Goal: Information Seeking & Learning: Learn about a topic

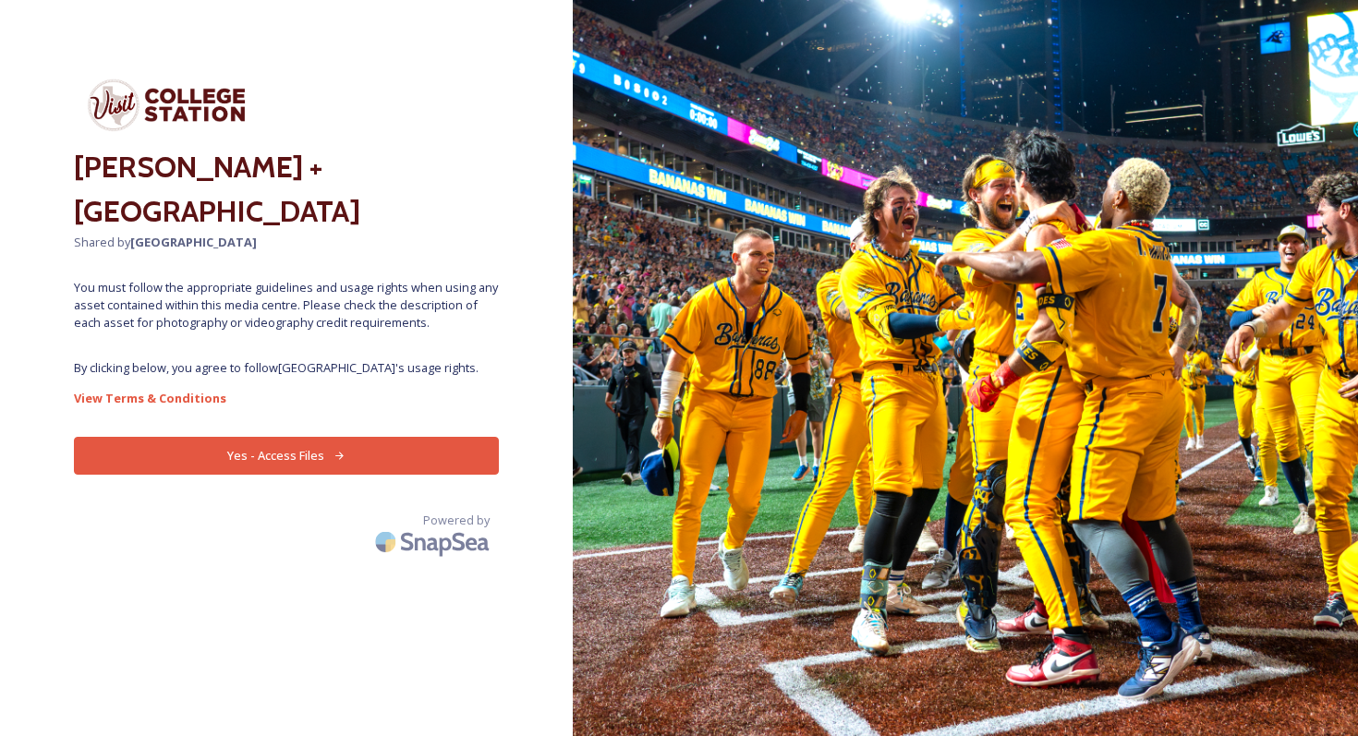
click at [383, 474] on div "[PERSON_NAME] + [GEOGRAPHIC_DATA] Shared by College Station You must follow the…" at bounding box center [286, 368] width 573 height 588
click at [382, 453] on button "Yes - Access Files" at bounding box center [286, 456] width 425 height 38
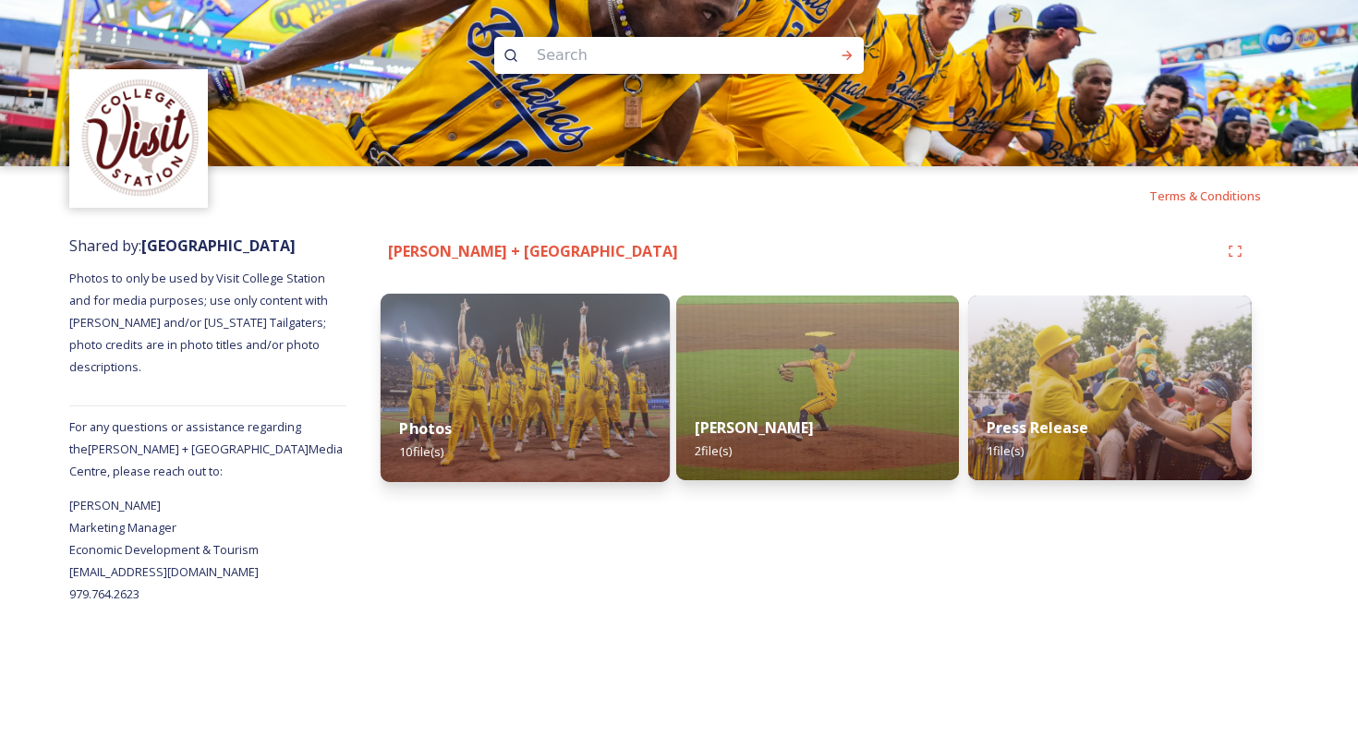
click at [517, 400] on div "Photos 10 file(s)" at bounding box center [525, 440] width 289 height 84
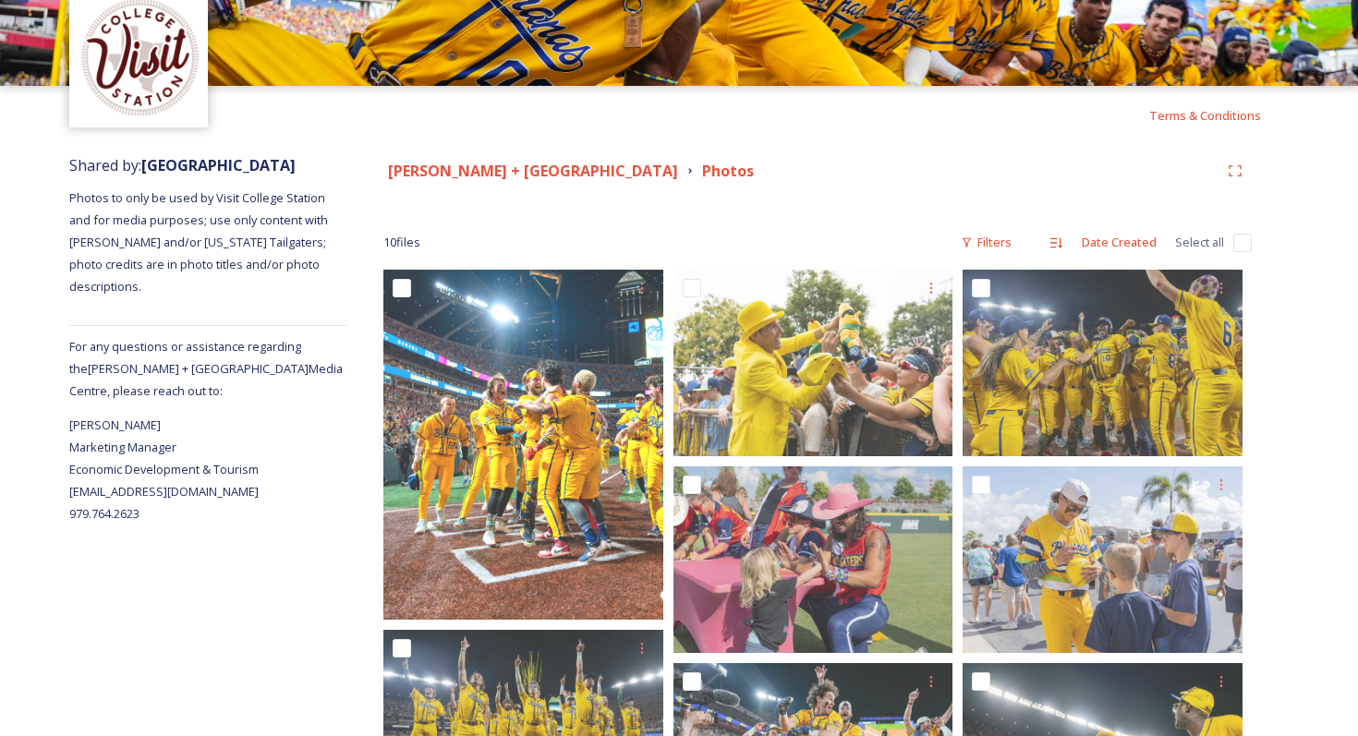
scroll to position [96, 0]
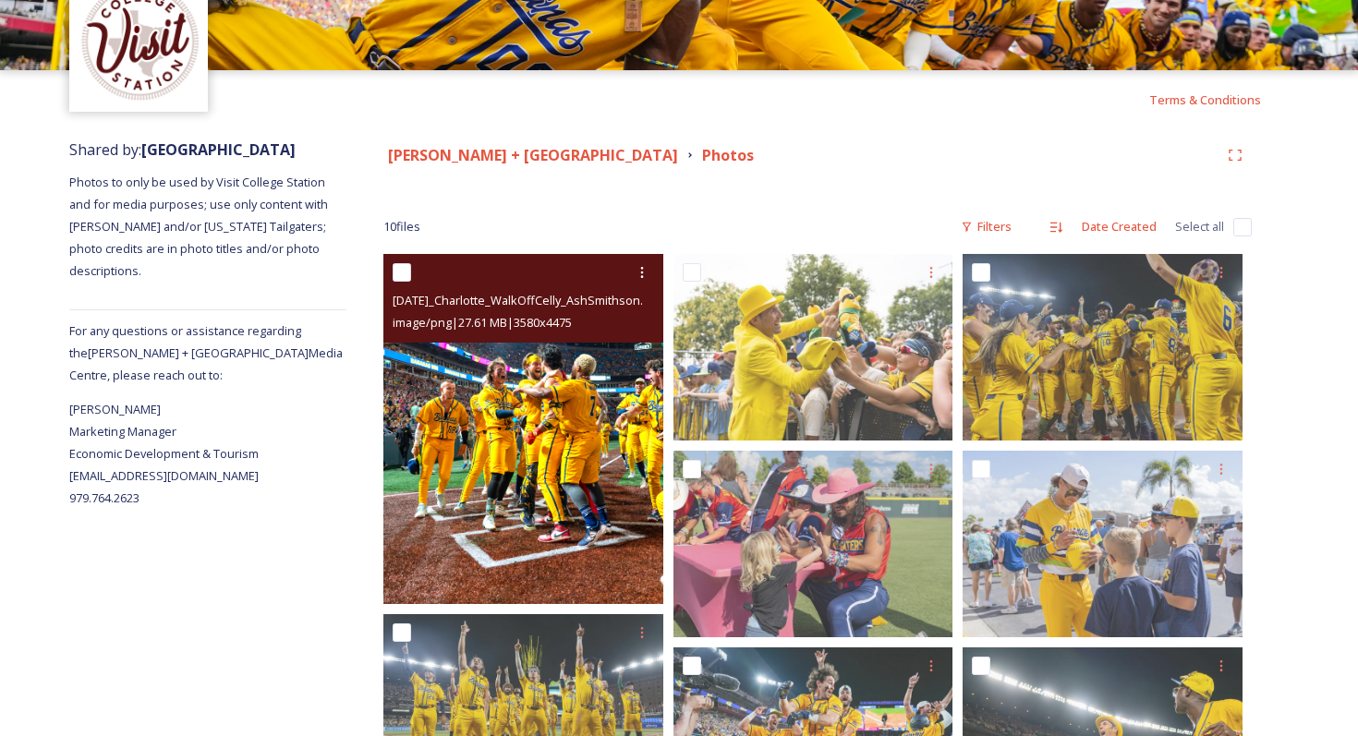
click at [574, 334] on div "[DATE]_Charlotte_WalkOffCelly_AshSmithson.png image/png | 27.61 MB | 3580 x 4475" at bounding box center [523, 298] width 280 height 89
click at [402, 273] on input "checkbox" at bounding box center [402, 272] width 18 height 18
checkbox input "true"
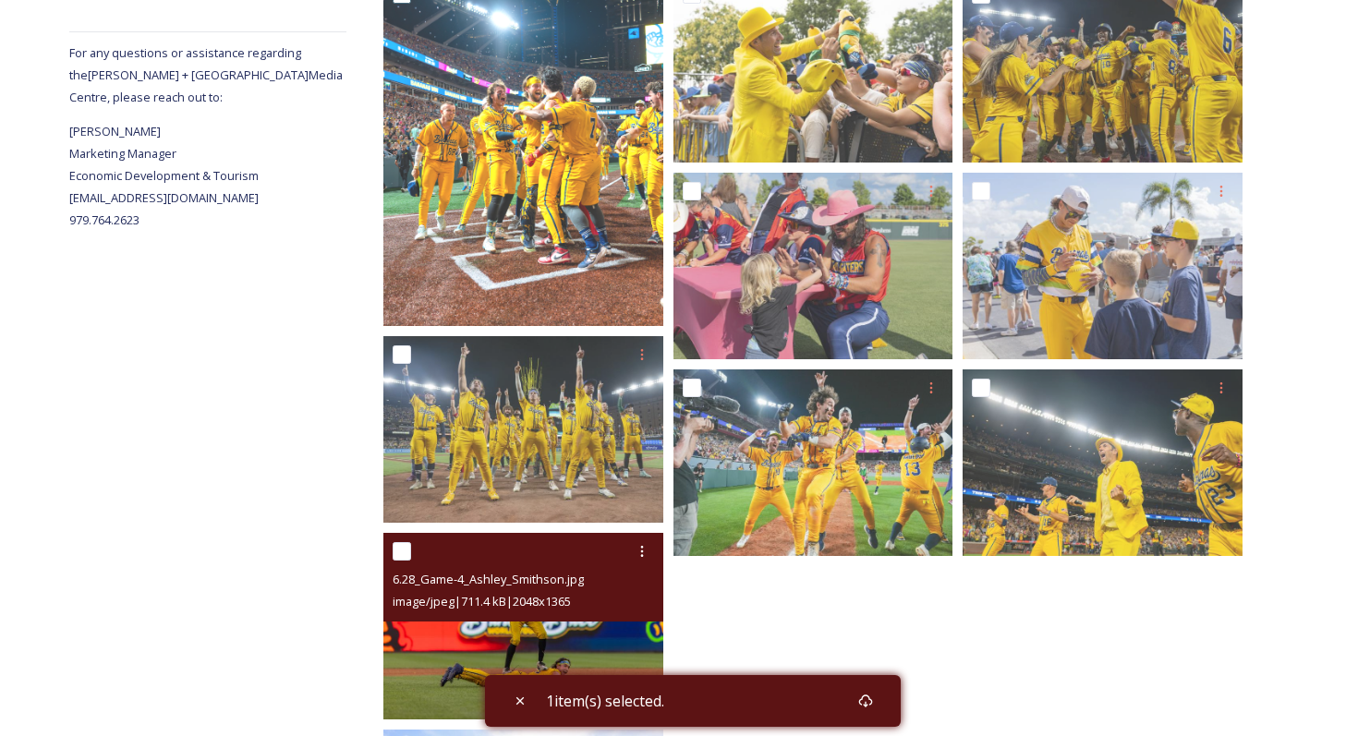
scroll to position [0, 0]
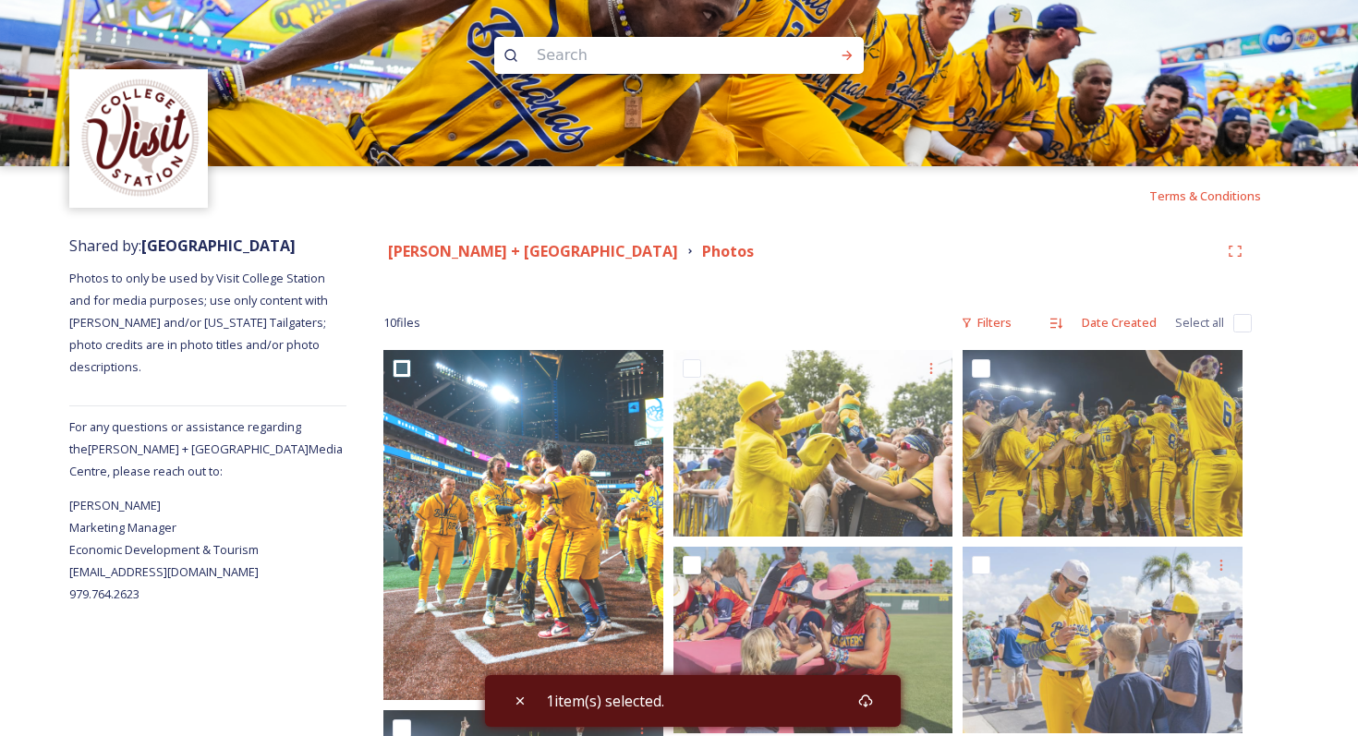
click at [643, 261] on div "[PERSON_NAME] + [GEOGRAPHIC_DATA]" at bounding box center [533, 251] width 290 height 23
click at [649, 253] on strong "[PERSON_NAME] + [GEOGRAPHIC_DATA]" at bounding box center [533, 251] width 290 height 20
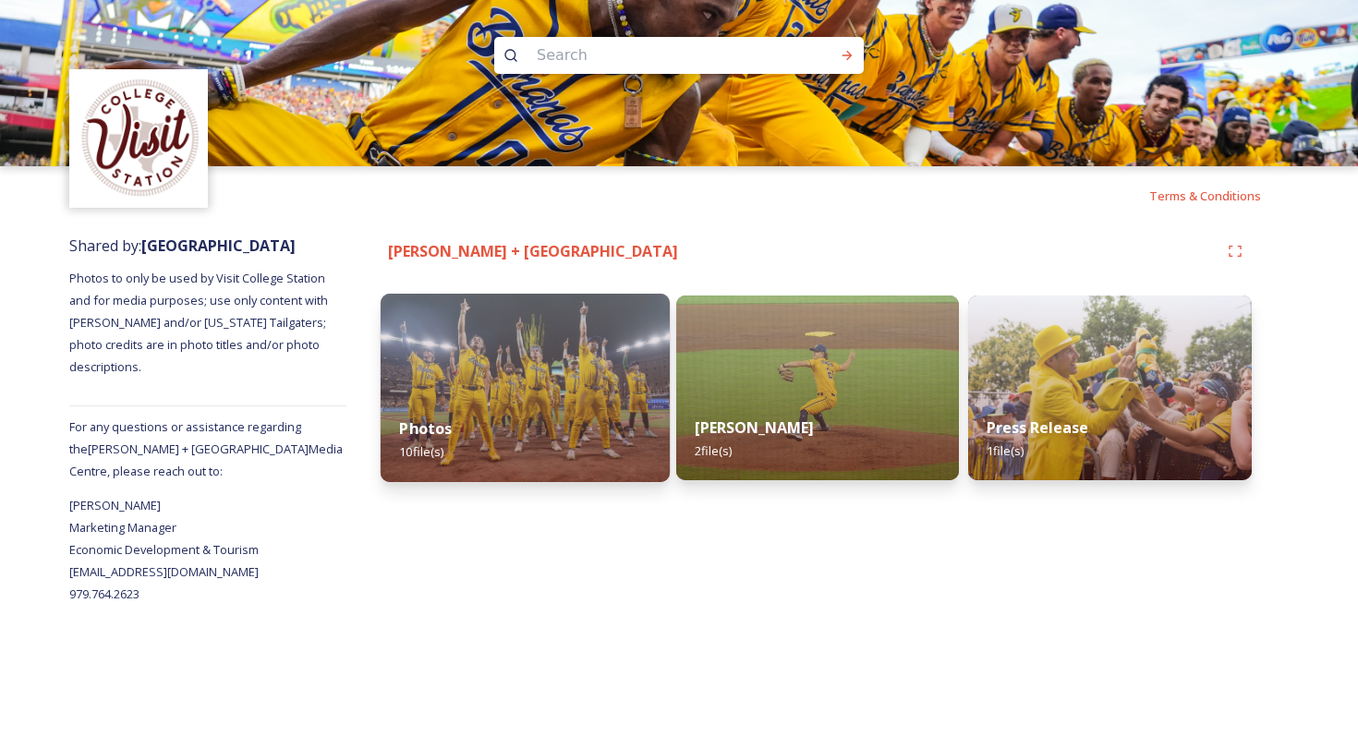
click at [567, 373] on img at bounding box center [525, 388] width 289 height 188
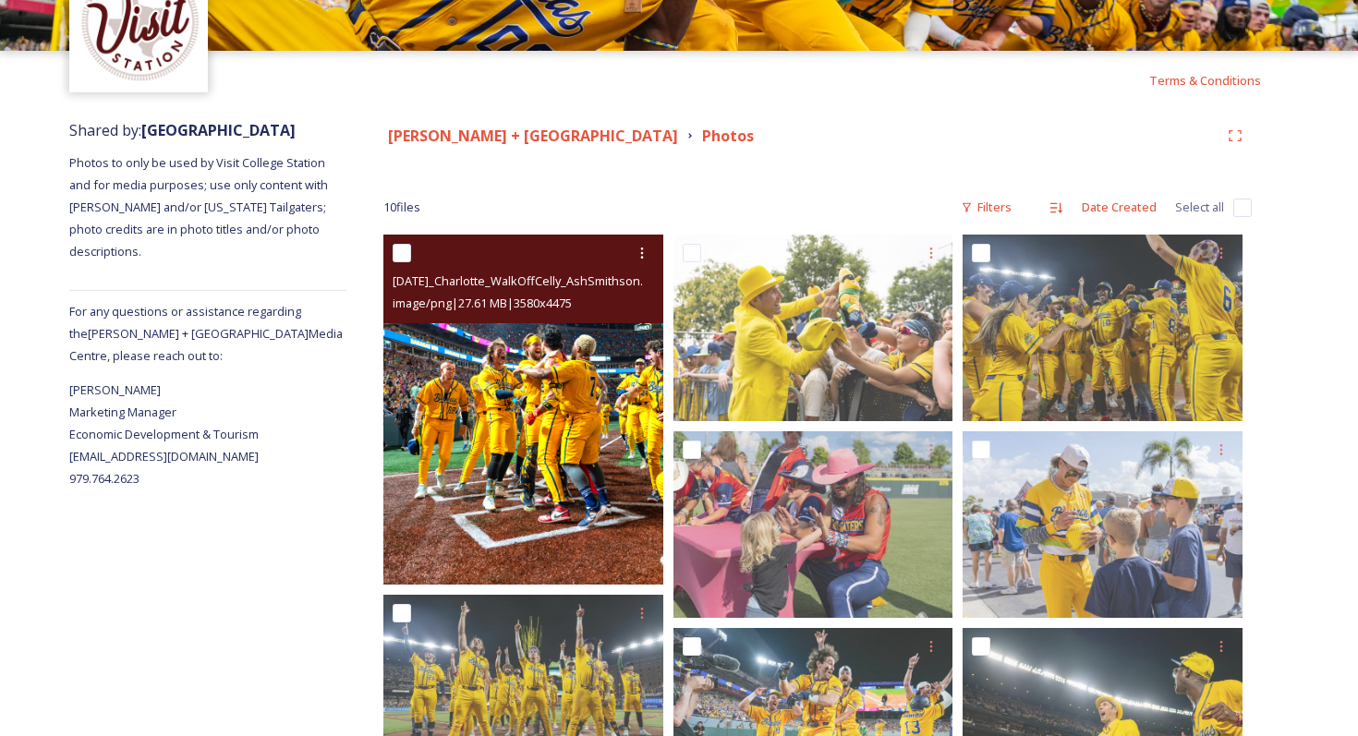
scroll to position [116, 0]
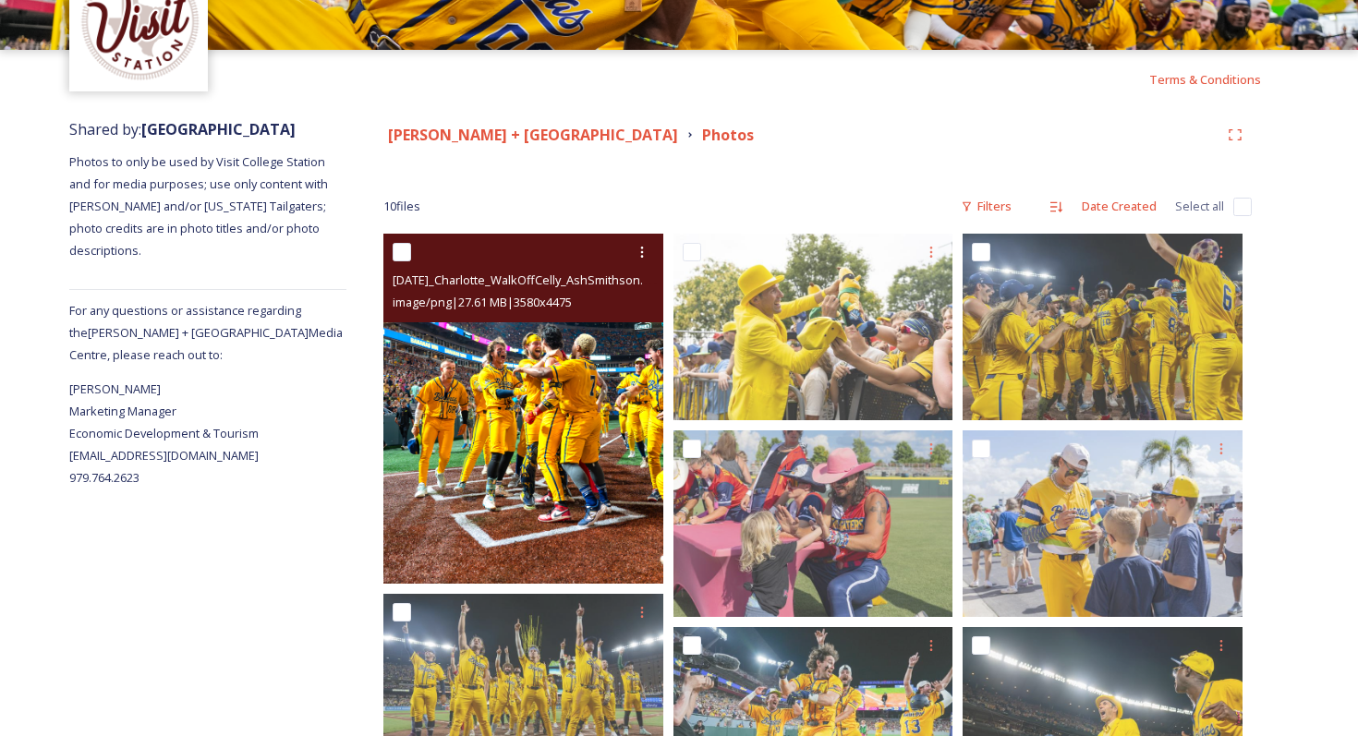
click at [546, 486] on img at bounding box center [523, 409] width 280 height 350
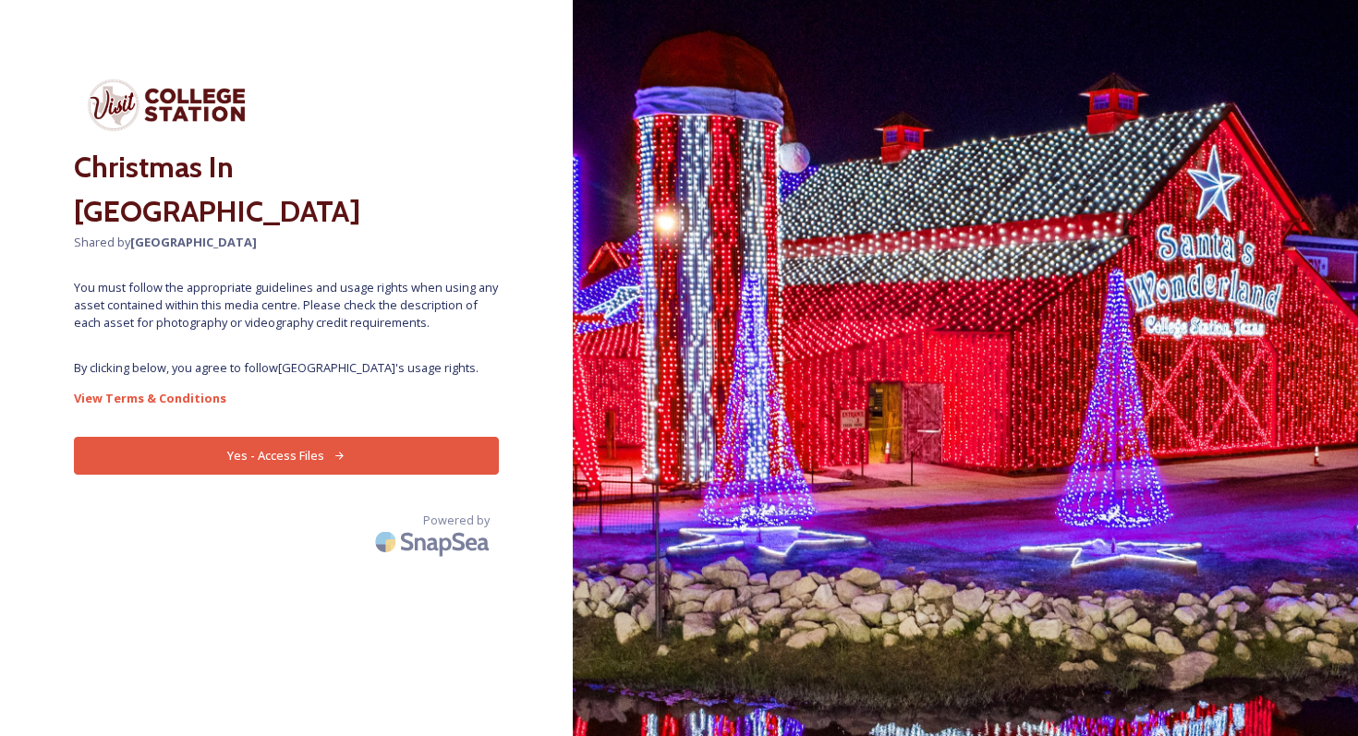
click at [293, 437] on button "Yes - Access Files" at bounding box center [286, 456] width 425 height 38
click at [271, 437] on button "Yes - Access Files" at bounding box center [286, 456] width 425 height 38
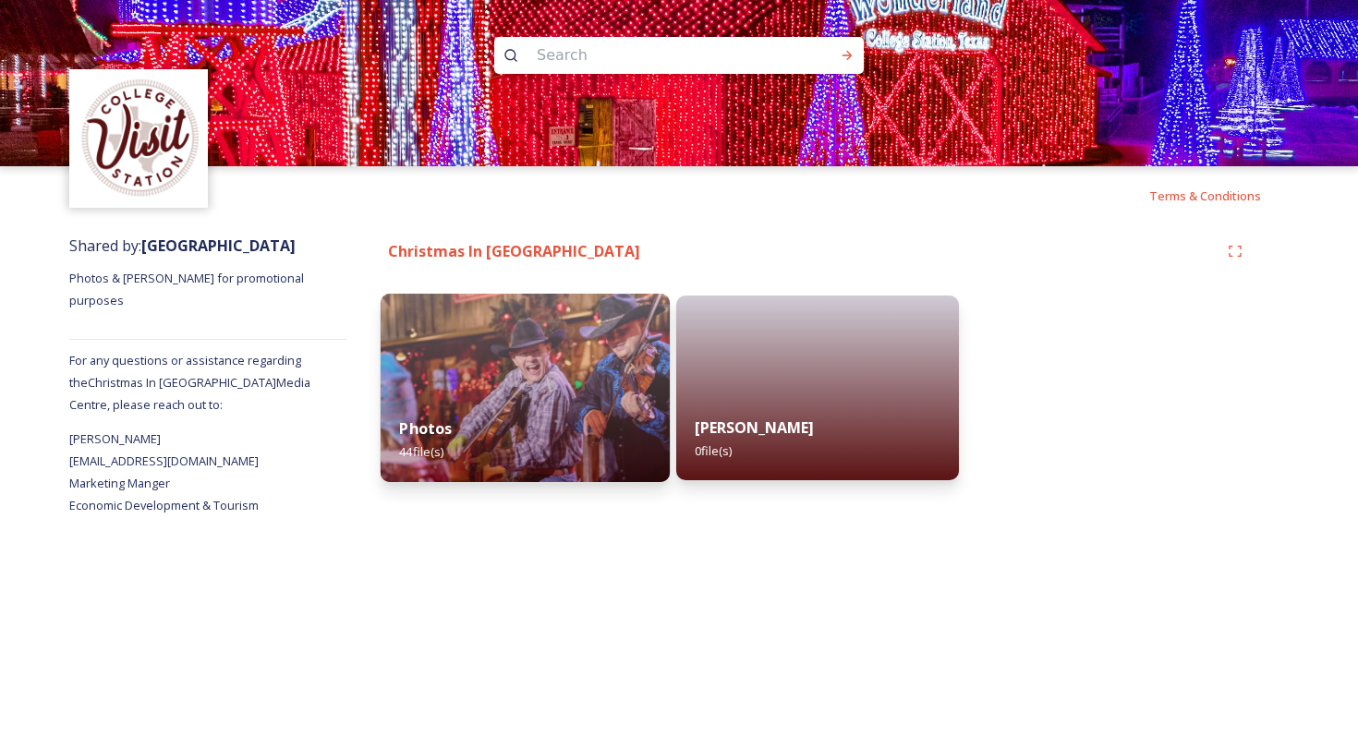
click at [555, 398] on img at bounding box center [525, 388] width 289 height 188
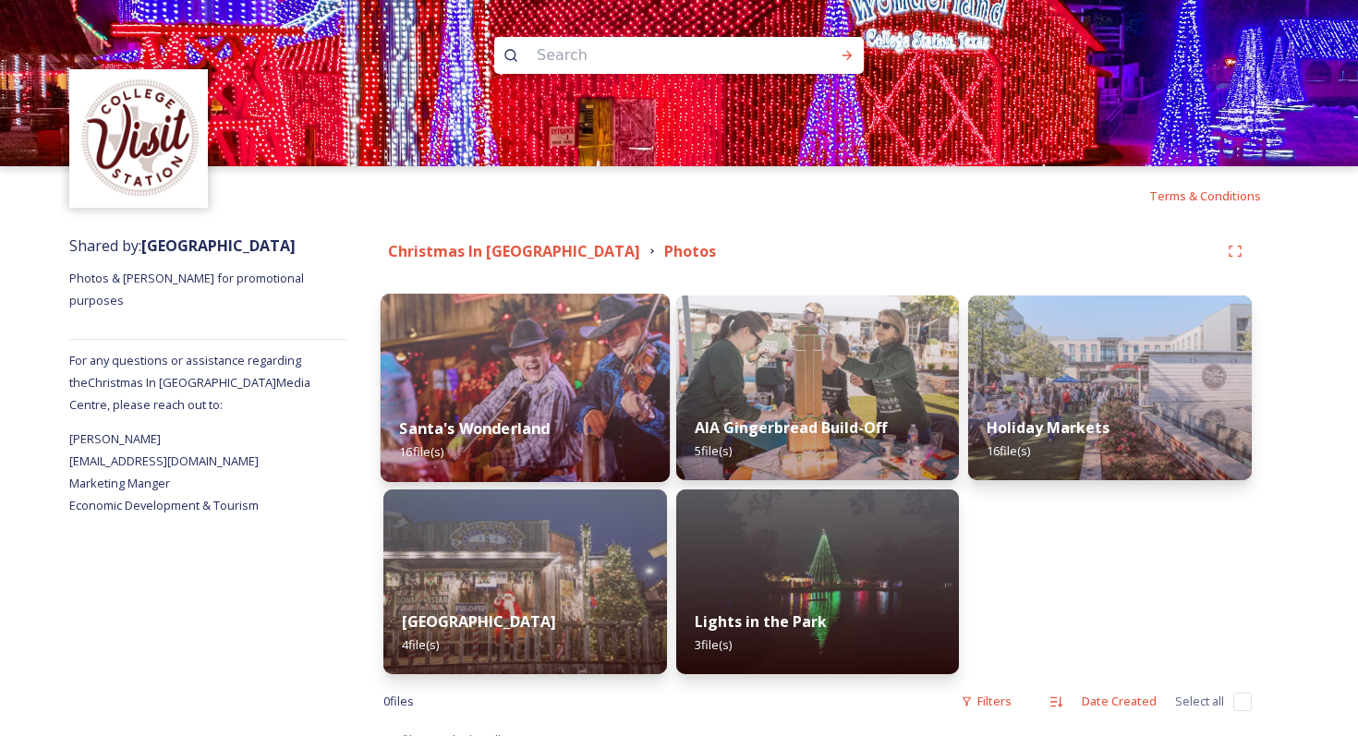
click at [523, 428] on strong "Santa's Wonderland" at bounding box center [474, 428] width 151 height 20
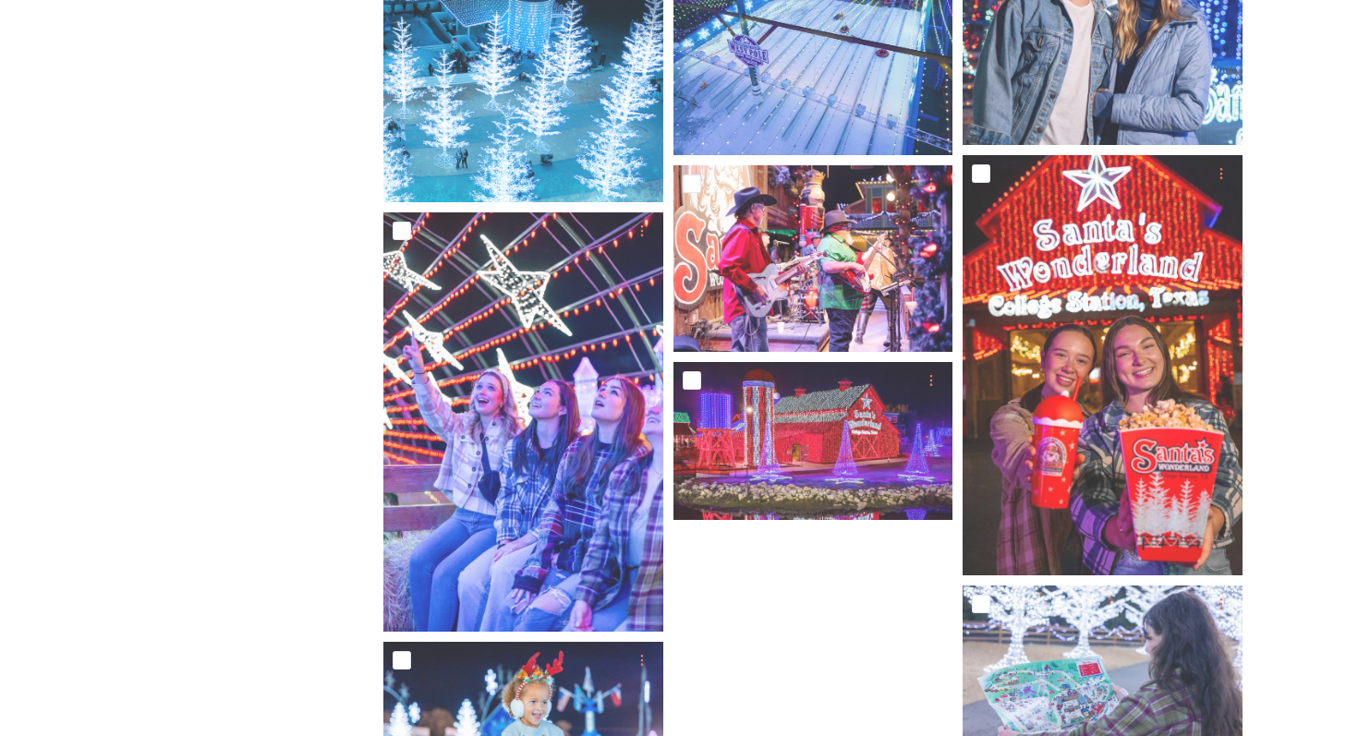
scroll to position [941, 0]
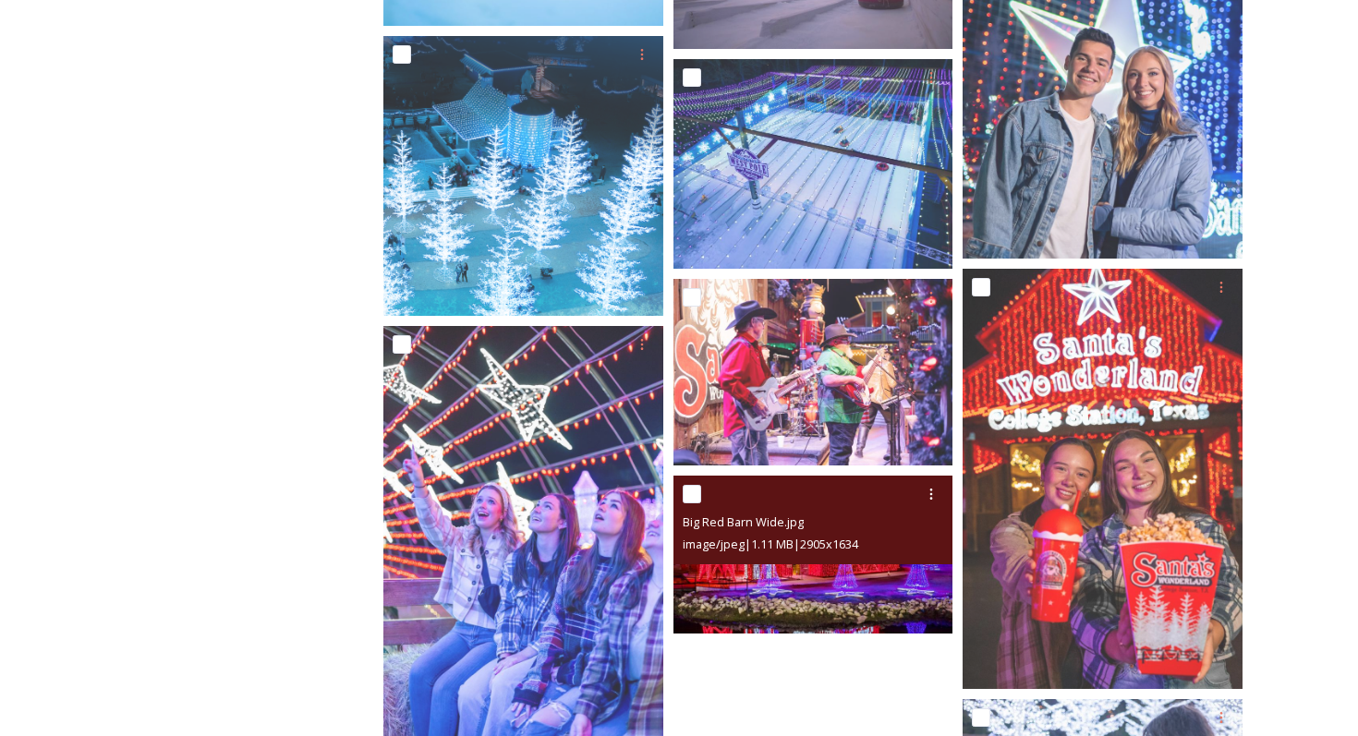
click at [770, 571] on img at bounding box center [813, 555] width 280 height 158
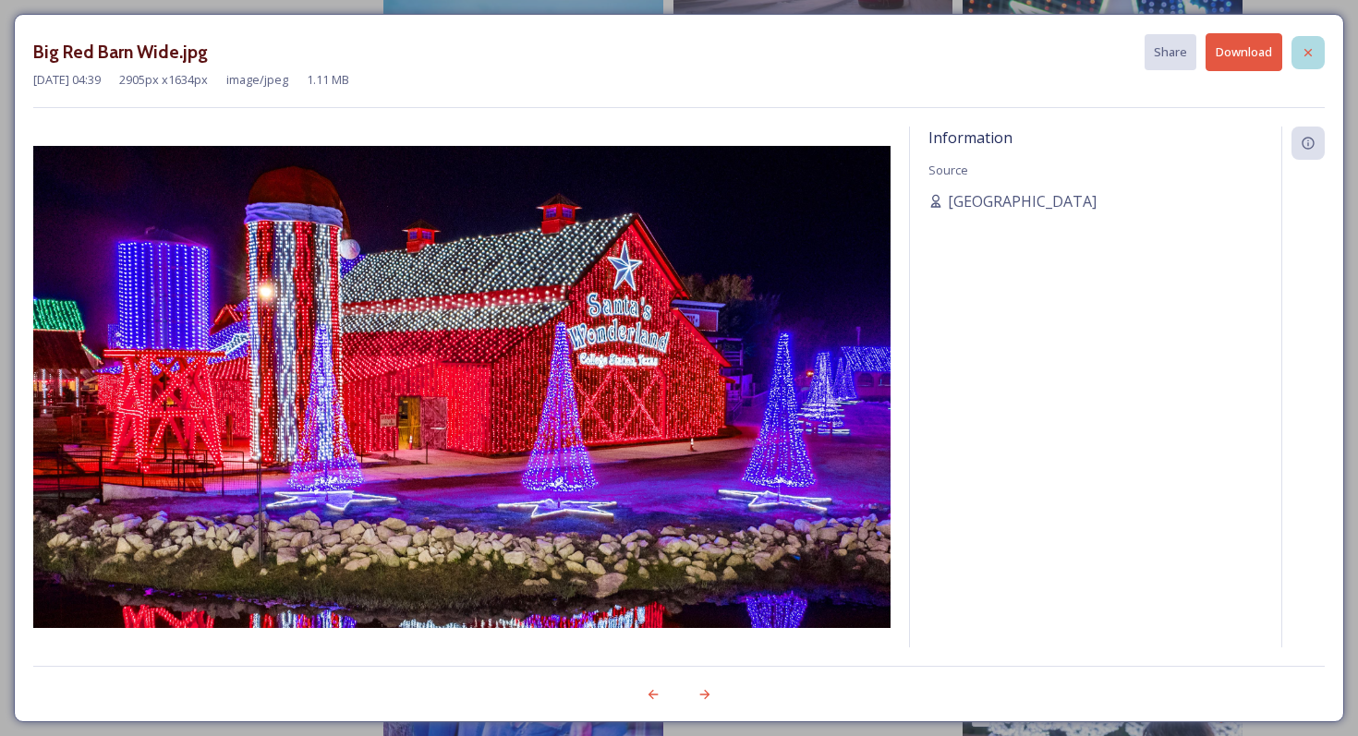
click at [1308, 56] on icon at bounding box center [1307, 52] width 15 height 15
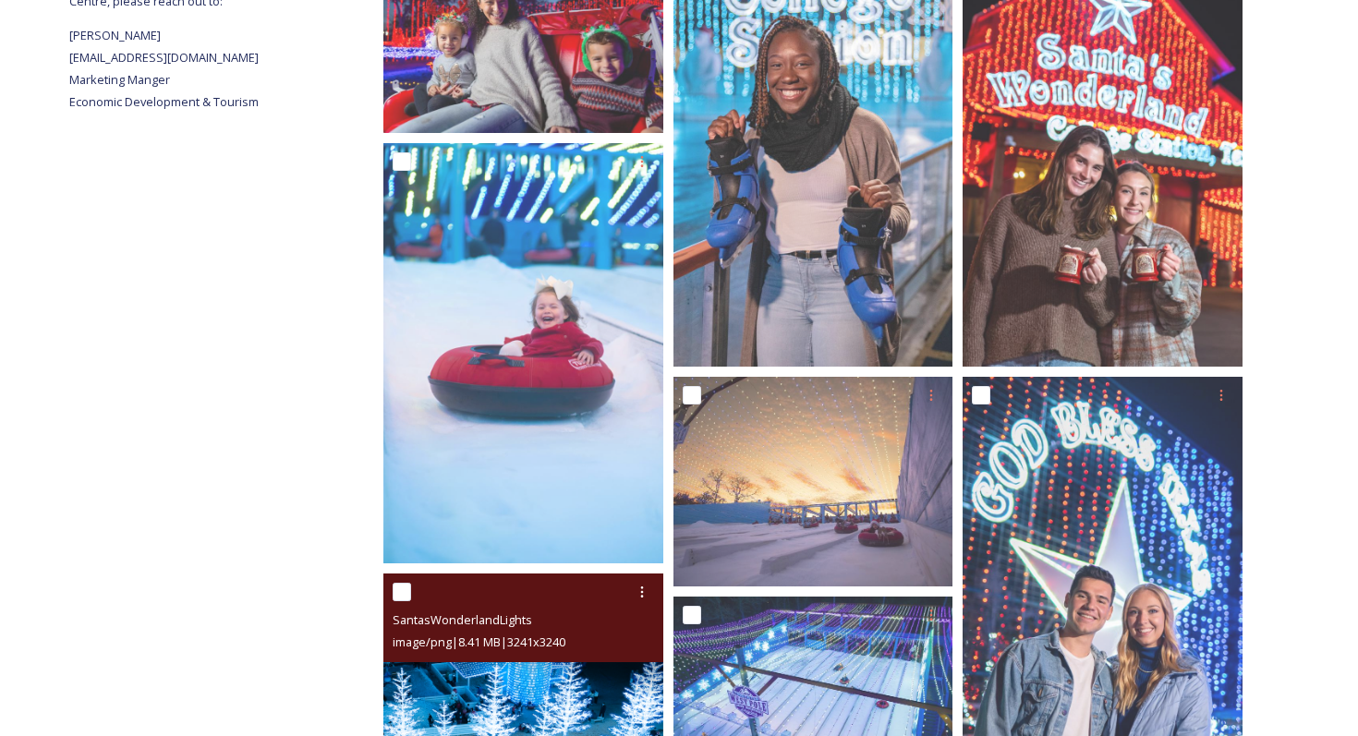
scroll to position [0, 0]
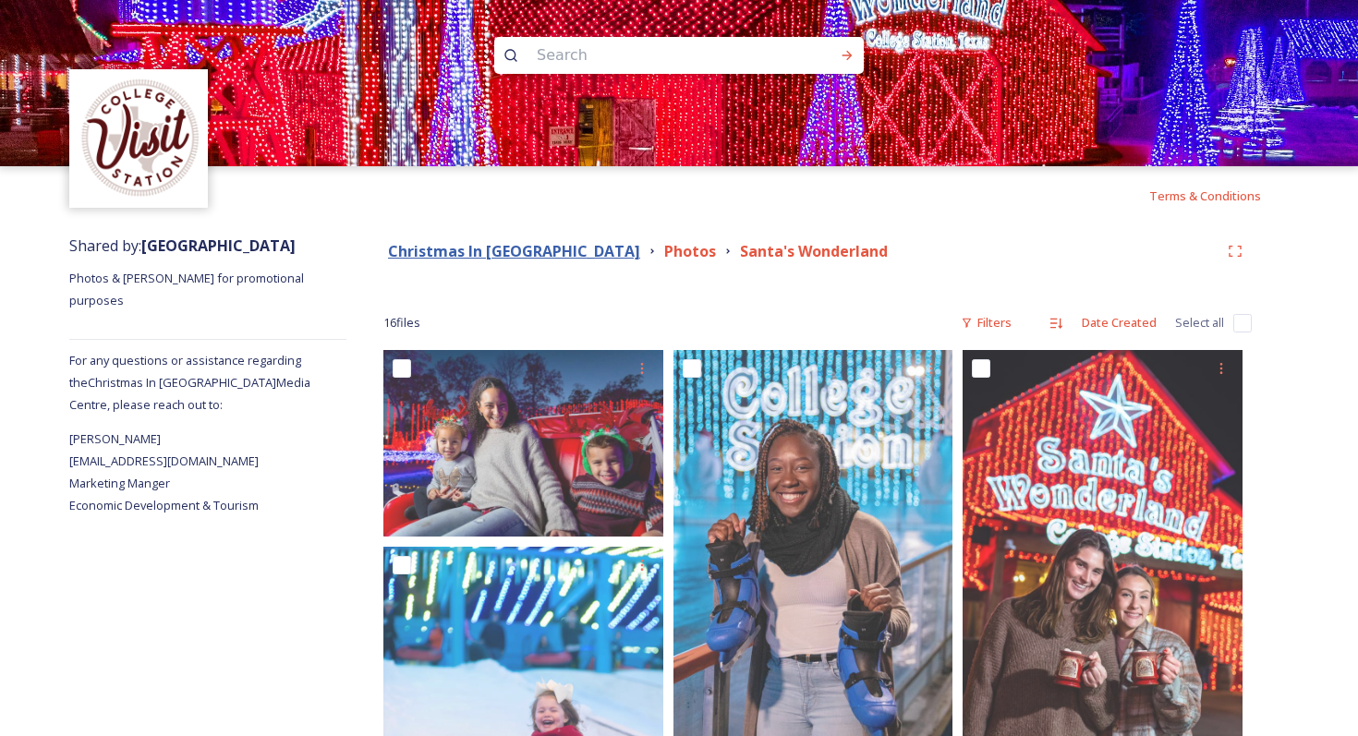
click at [494, 259] on strong "Christmas In College Station" at bounding box center [514, 251] width 252 height 20
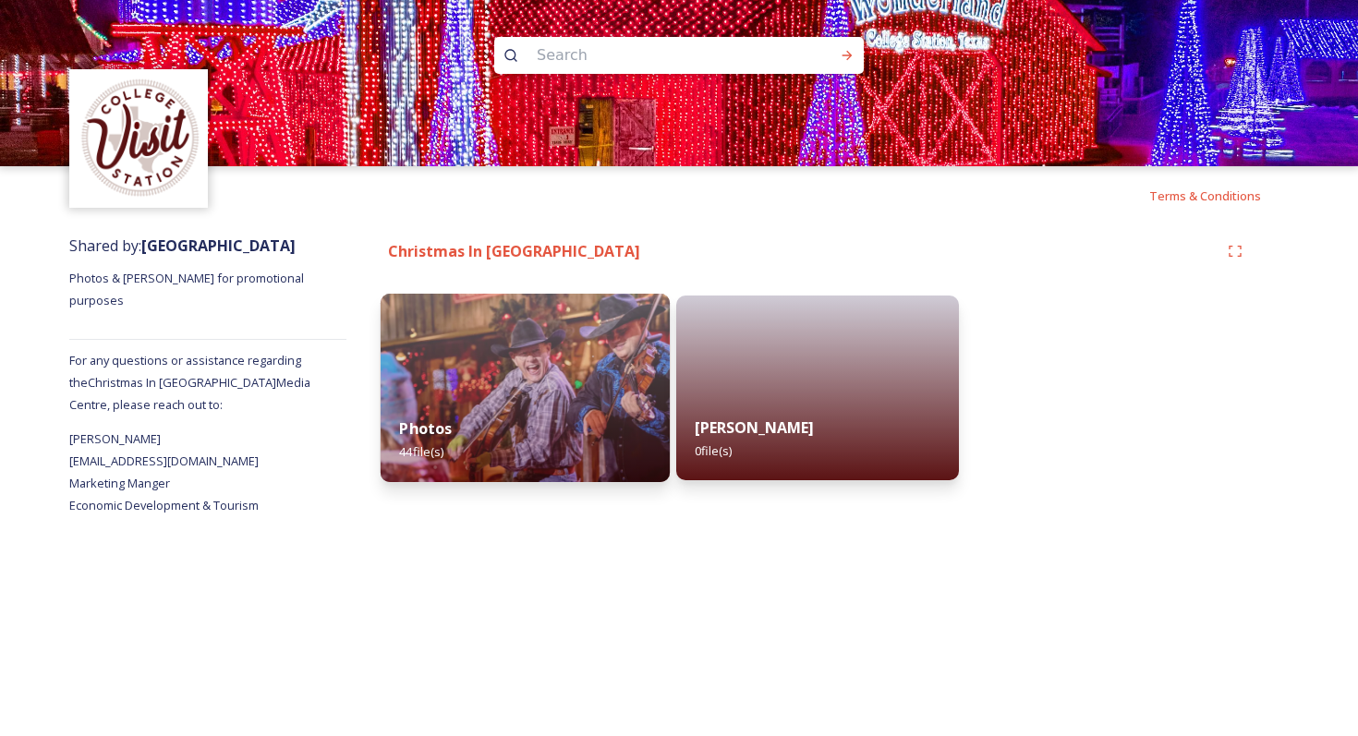
click at [492, 348] on img at bounding box center [525, 388] width 289 height 188
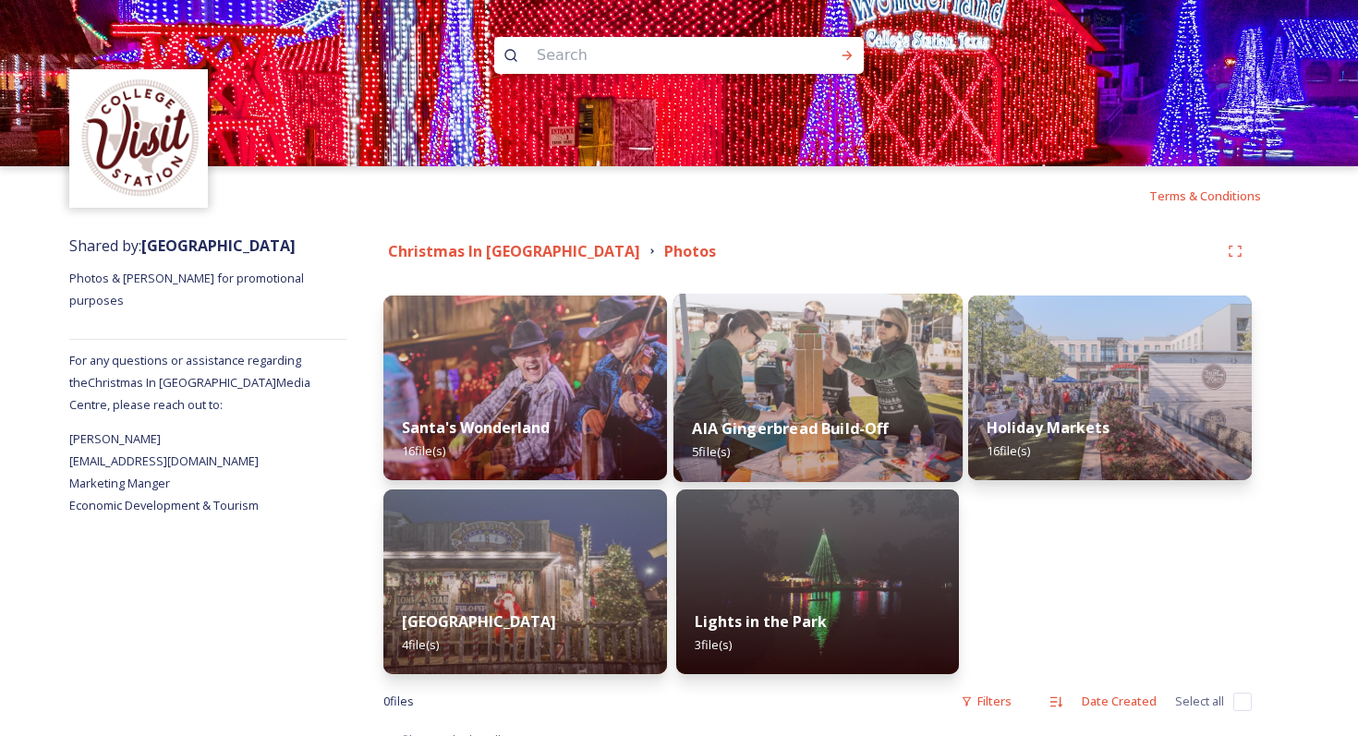
click at [847, 386] on img at bounding box center [817, 388] width 289 height 188
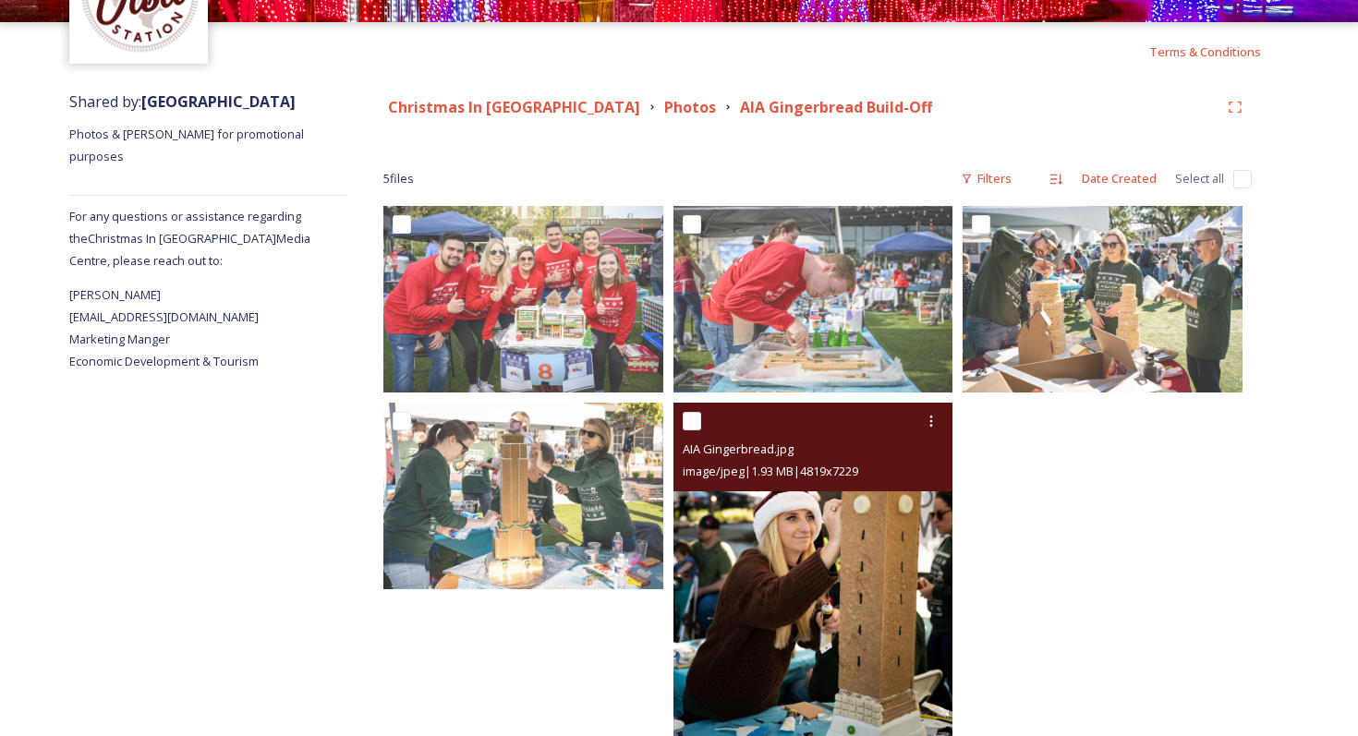
scroll to position [148, 0]
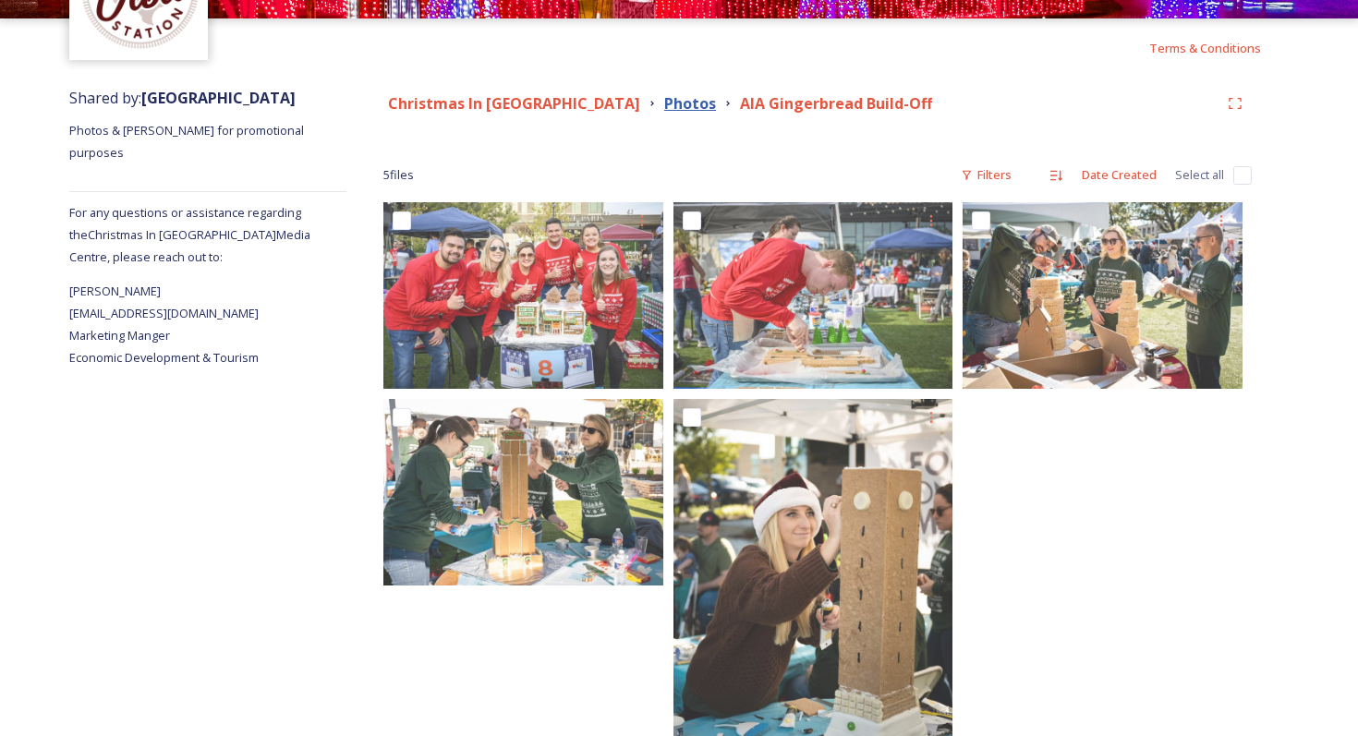
click at [664, 100] on strong "Photos" at bounding box center [690, 103] width 52 height 20
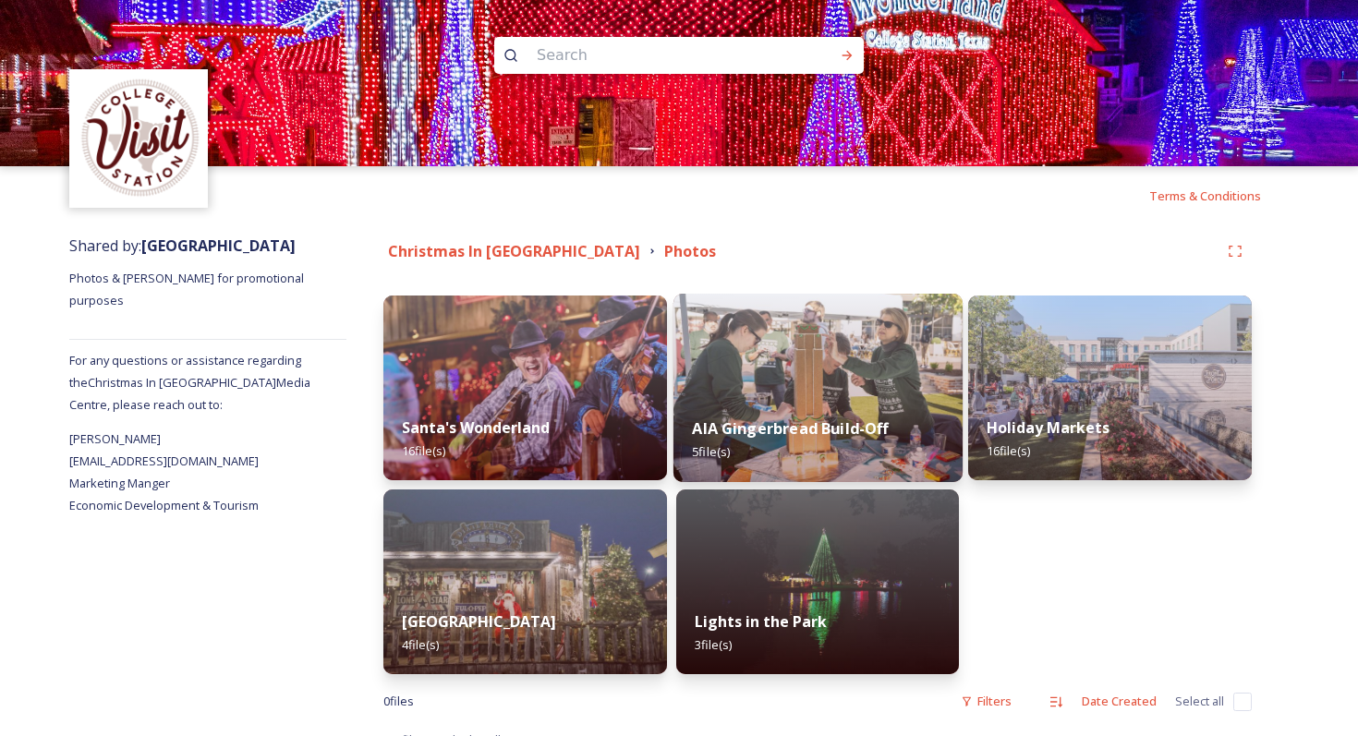
click at [767, 392] on img at bounding box center [817, 388] width 289 height 188
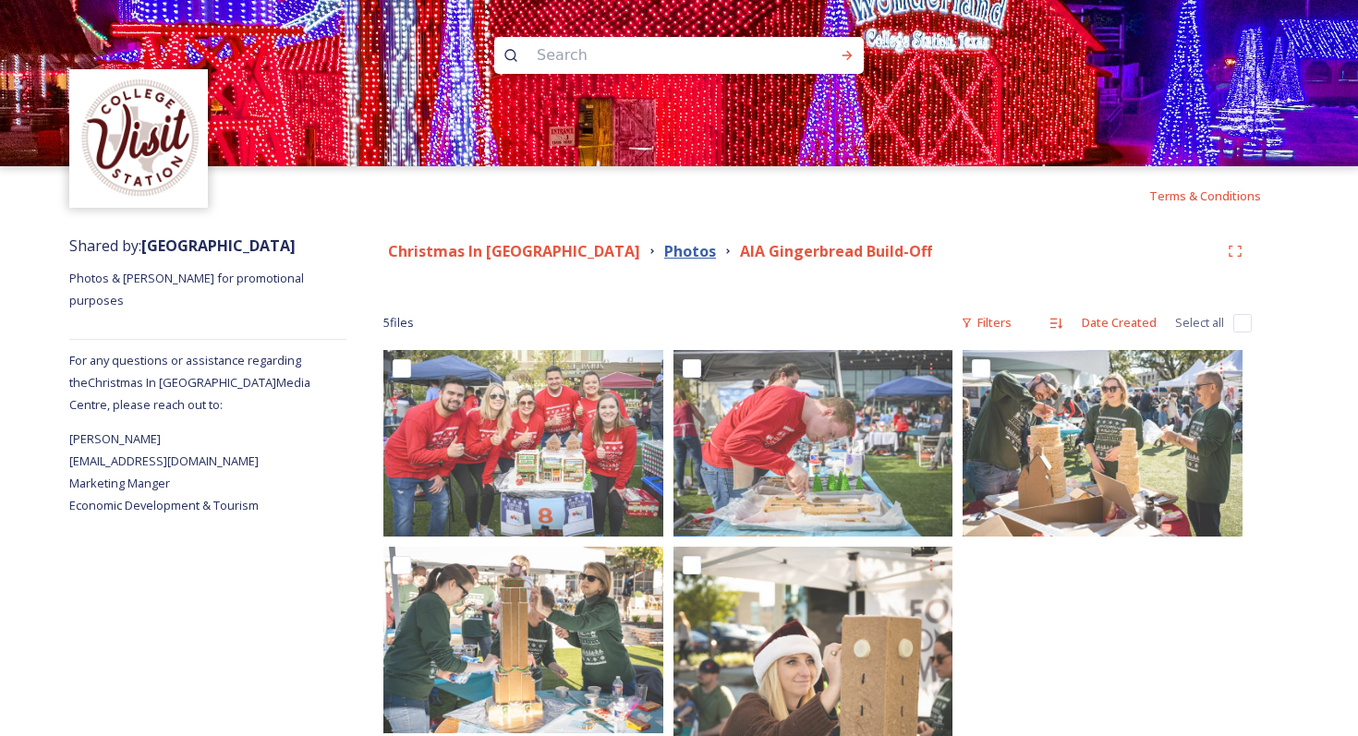
click at [664, 248] on strong "Photos" at bounding box center [690, 251] width 52 height 20
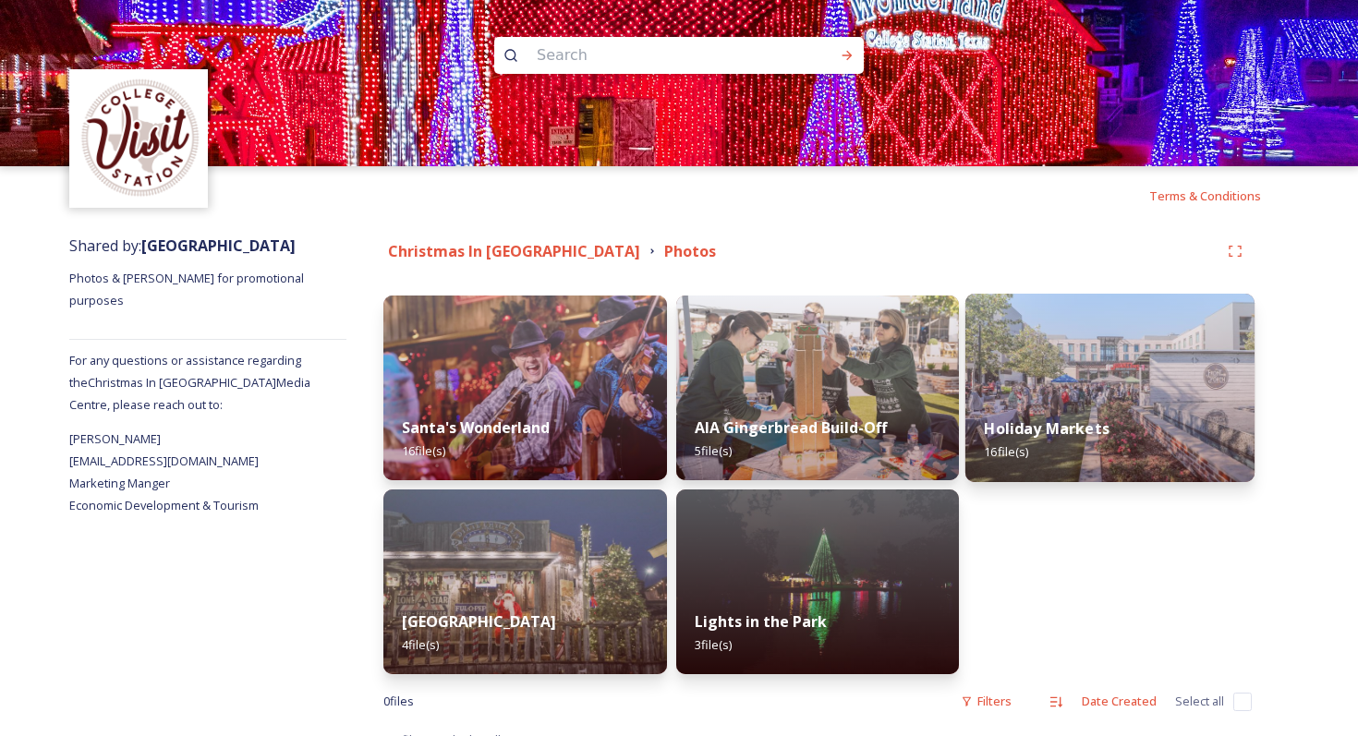
scroll to position [24, 0]
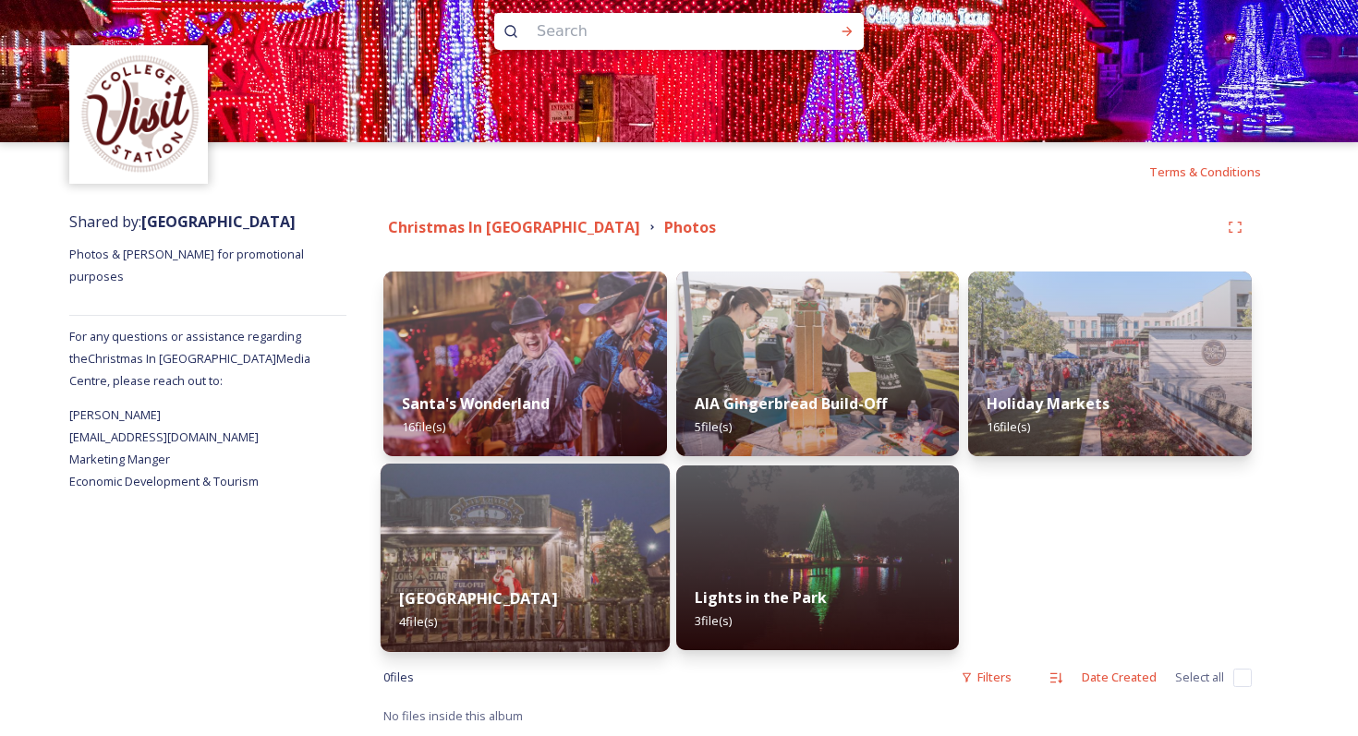
click at [551, 550] on img at bounding box center [525, 558] width 289 height 188
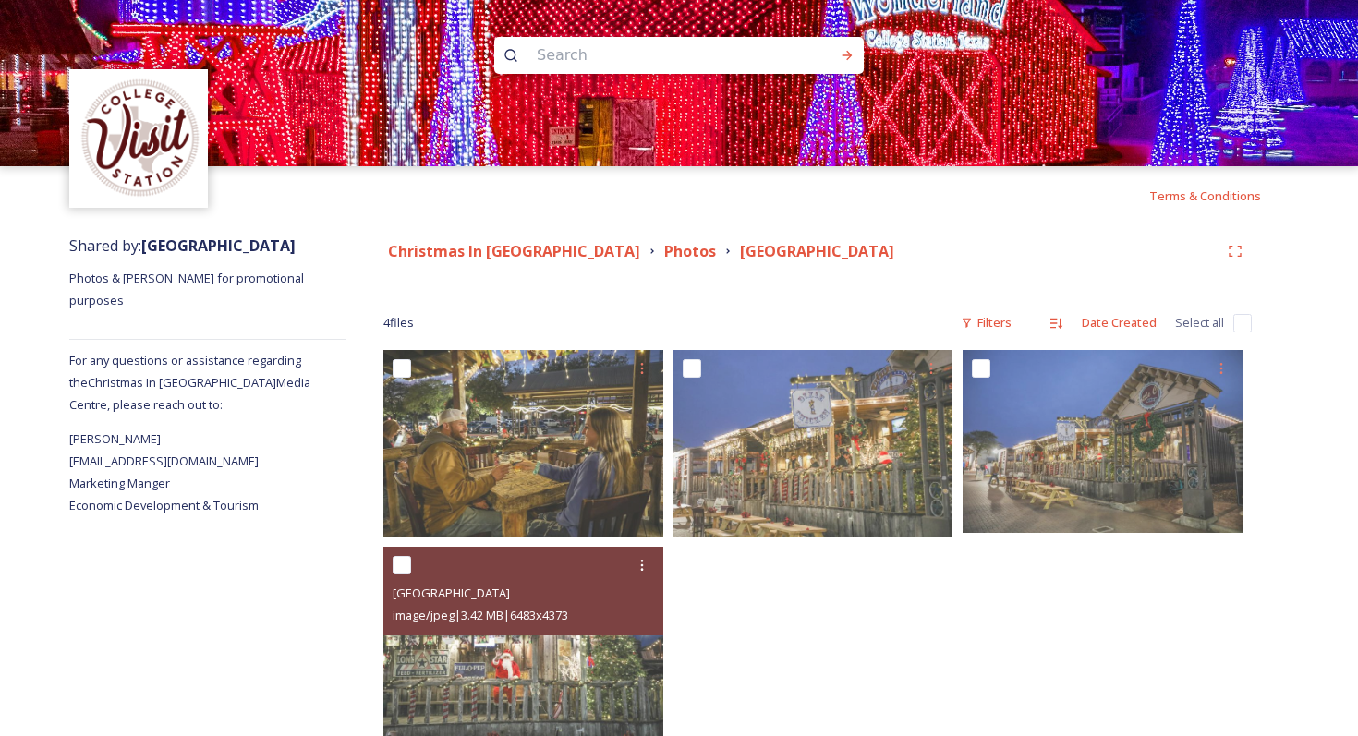
scroll to position [40, 0]
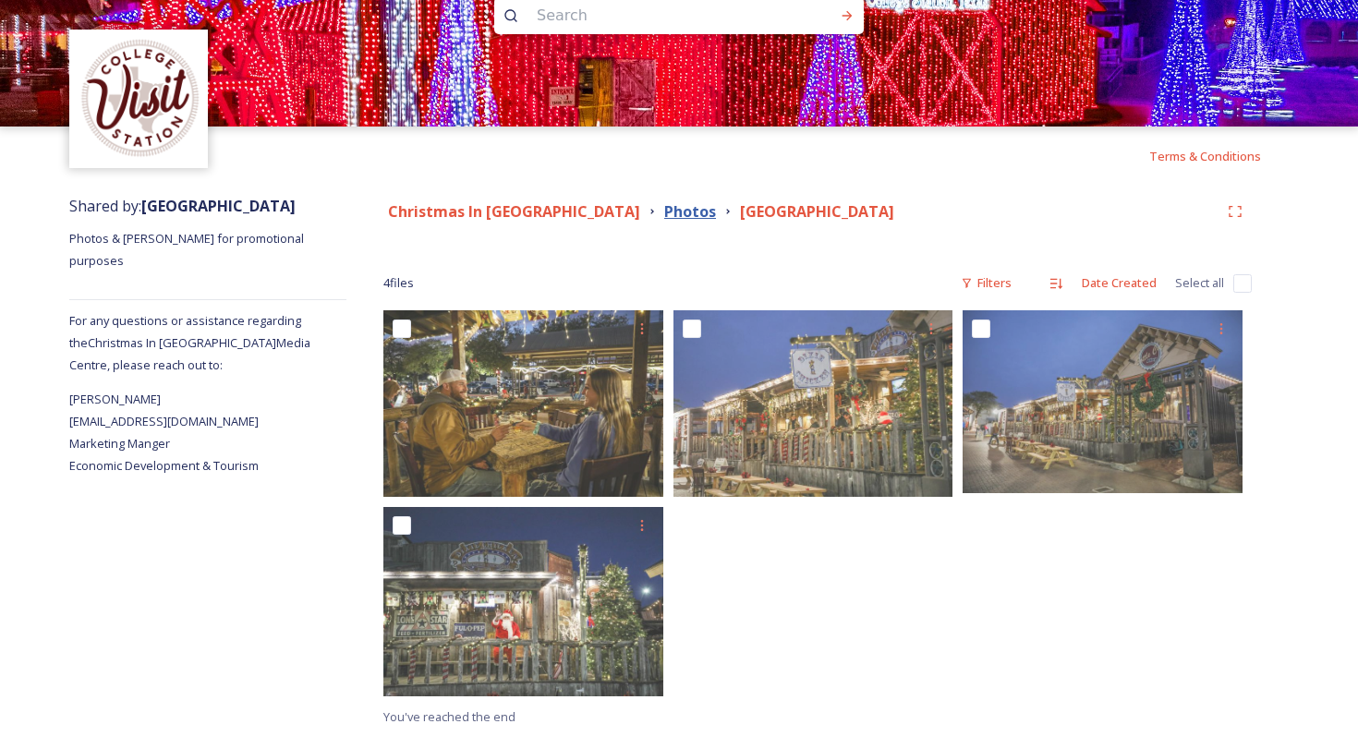
click at [664, 214] on strong "Photos" at bounding box center [690, 211] width 52 height 20
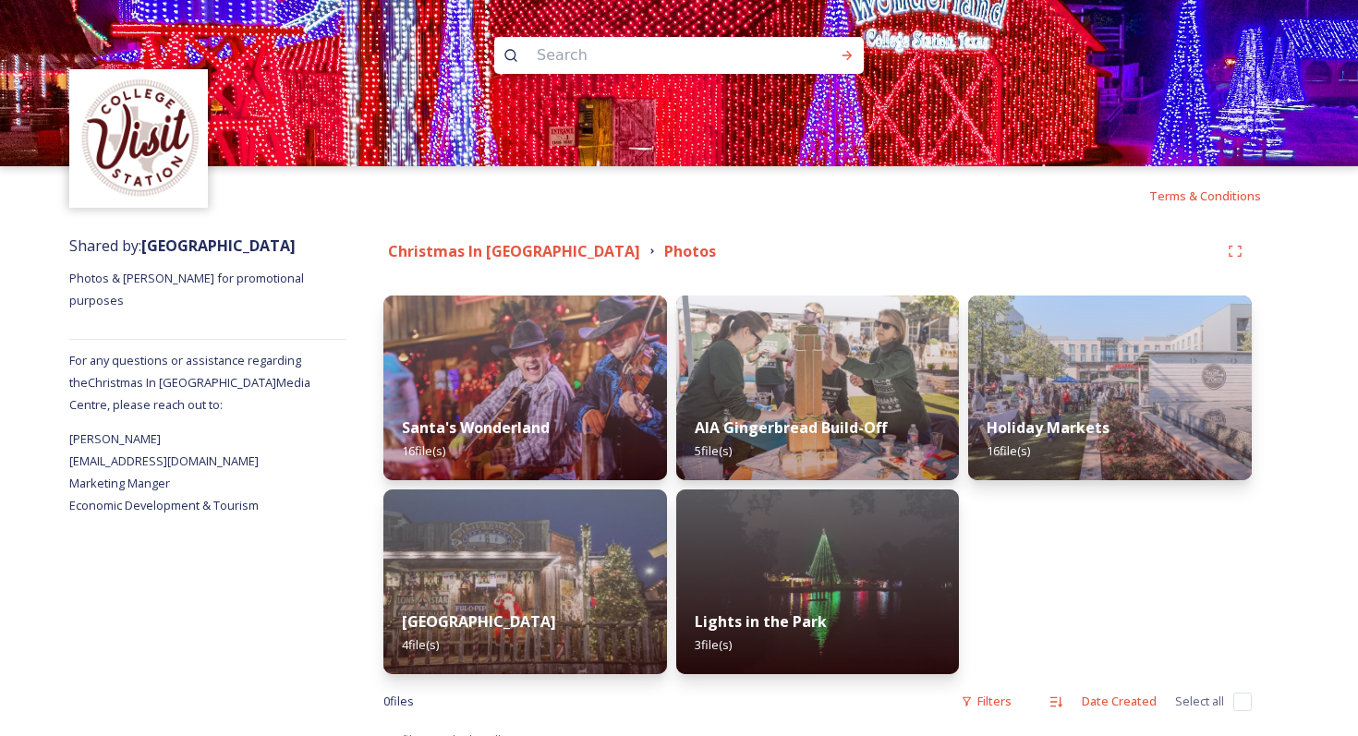
scroll to position [24, 0]
